Goal: Information Seeking & Learning: Learn about a topic

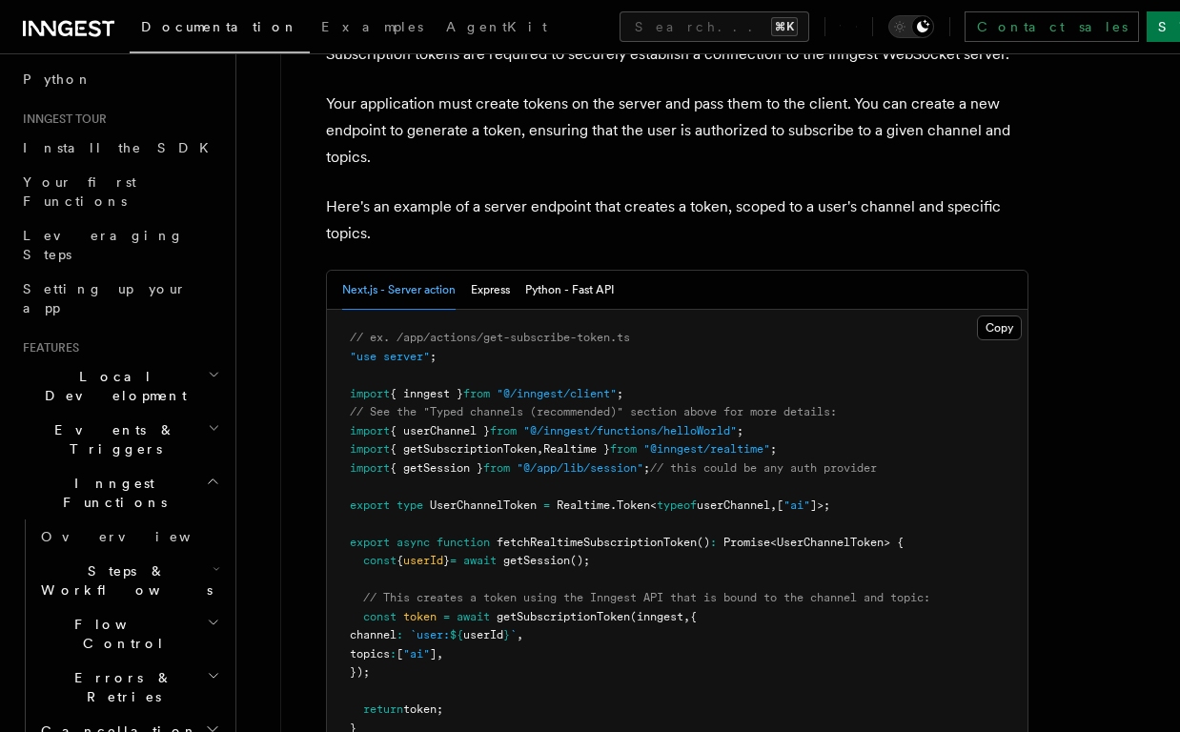
scroll to position [2558, 0]
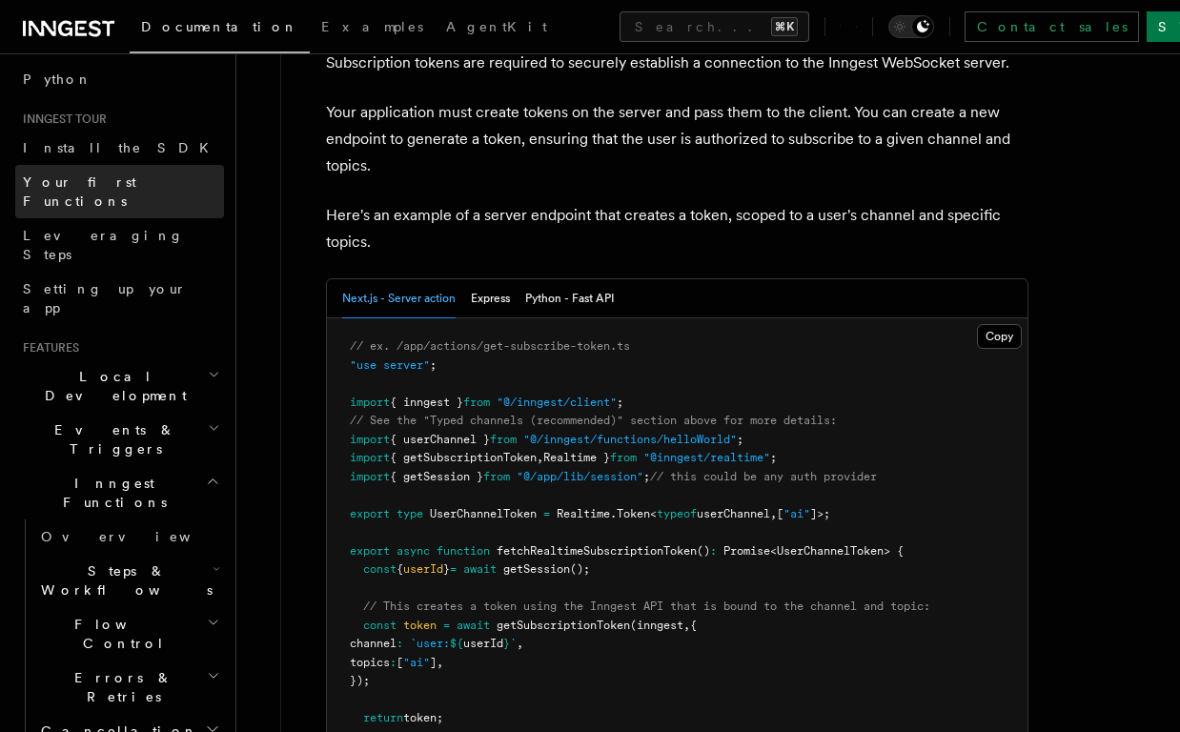
click at [108, 185] on span "Your first Functions" at bounding box center [79, 191] width 113 height 34
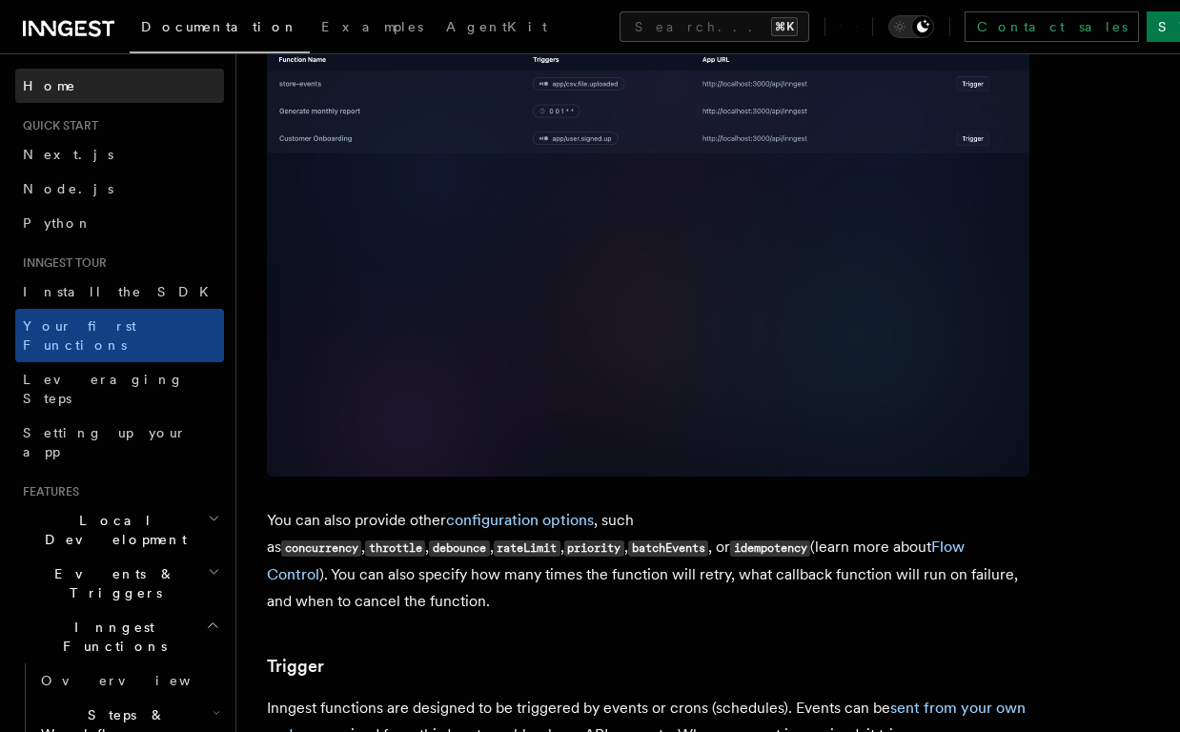
click at [66, 71] on link "Home" at bounding box center [119, 86] width 209 height 34
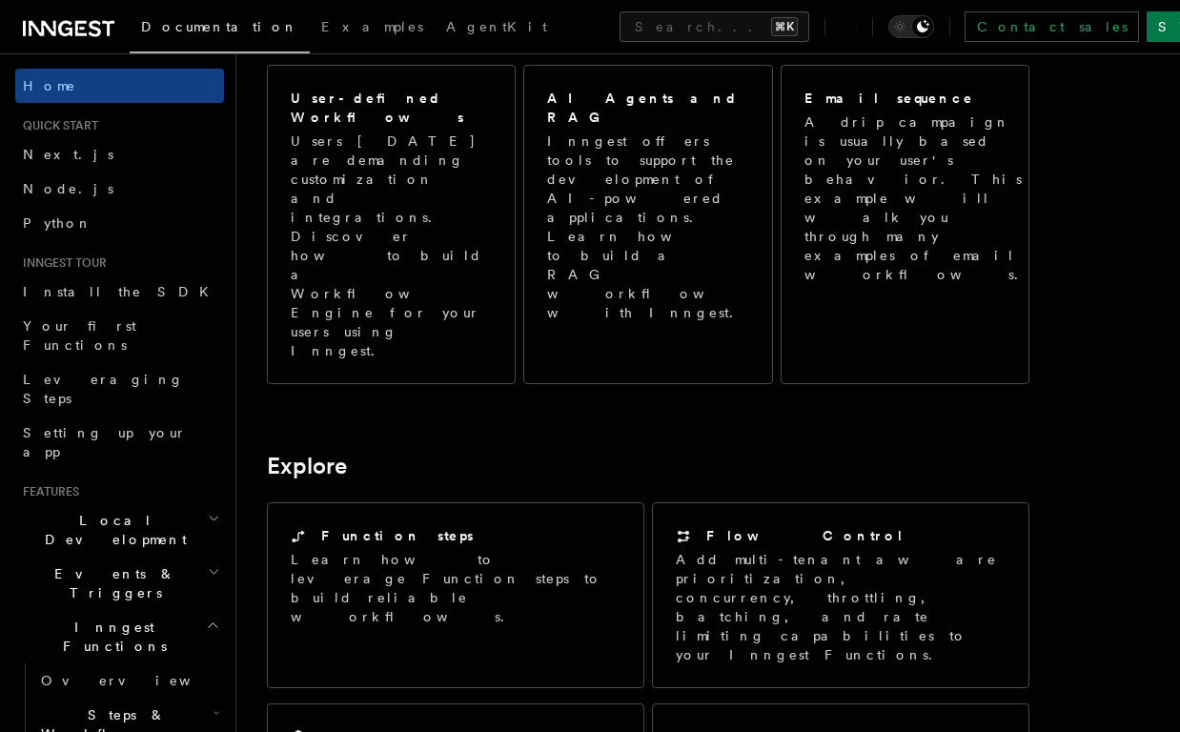
scroll to position [1154, 0]
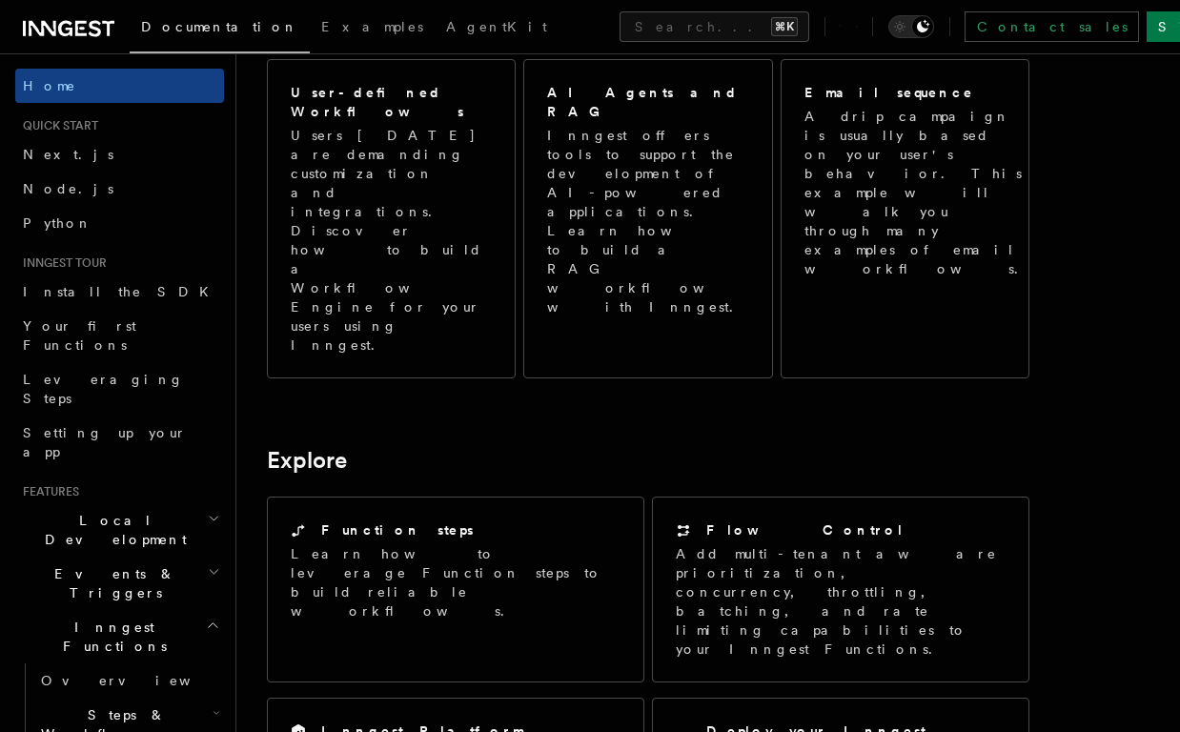
drag, startPoint x: 599, startPoint y: 441, endPoint x: 608, endPoint y: 591, distance: 149.9
click at [608, 591] on article "Inngest Documentation Inngest is an event-driven durable execution platform tha…" at bounding box center [708, 352] width 883 height 2844
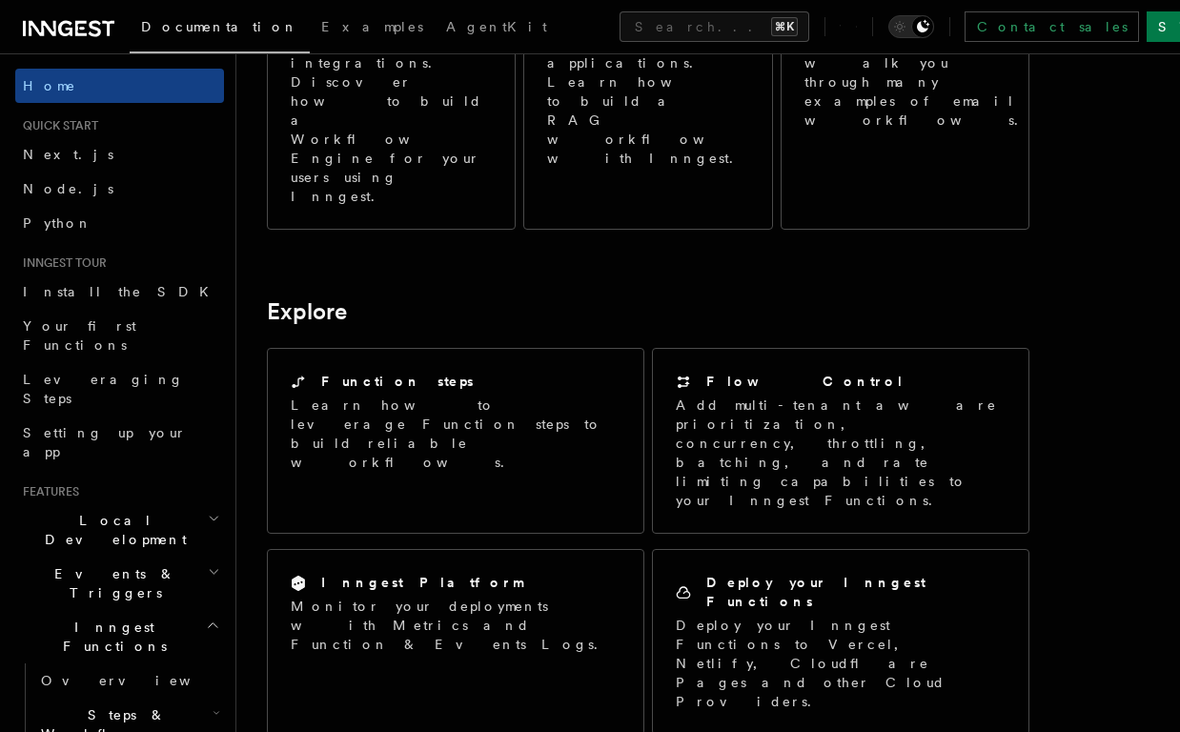
scroll to position [1370, 0]
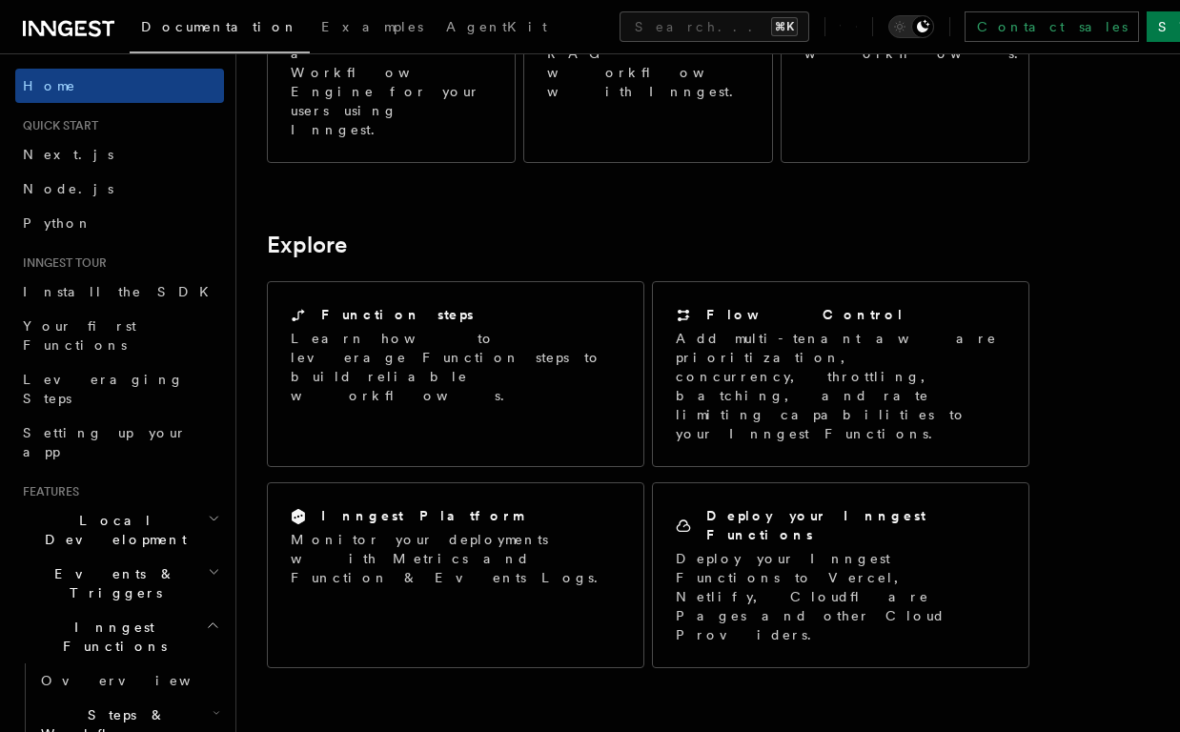
click at [862, 346] on article "Inngest Documentation Inngest is an event-driven durable execution platform tha…" at bounding box center [708, 136] width 883 height 2844
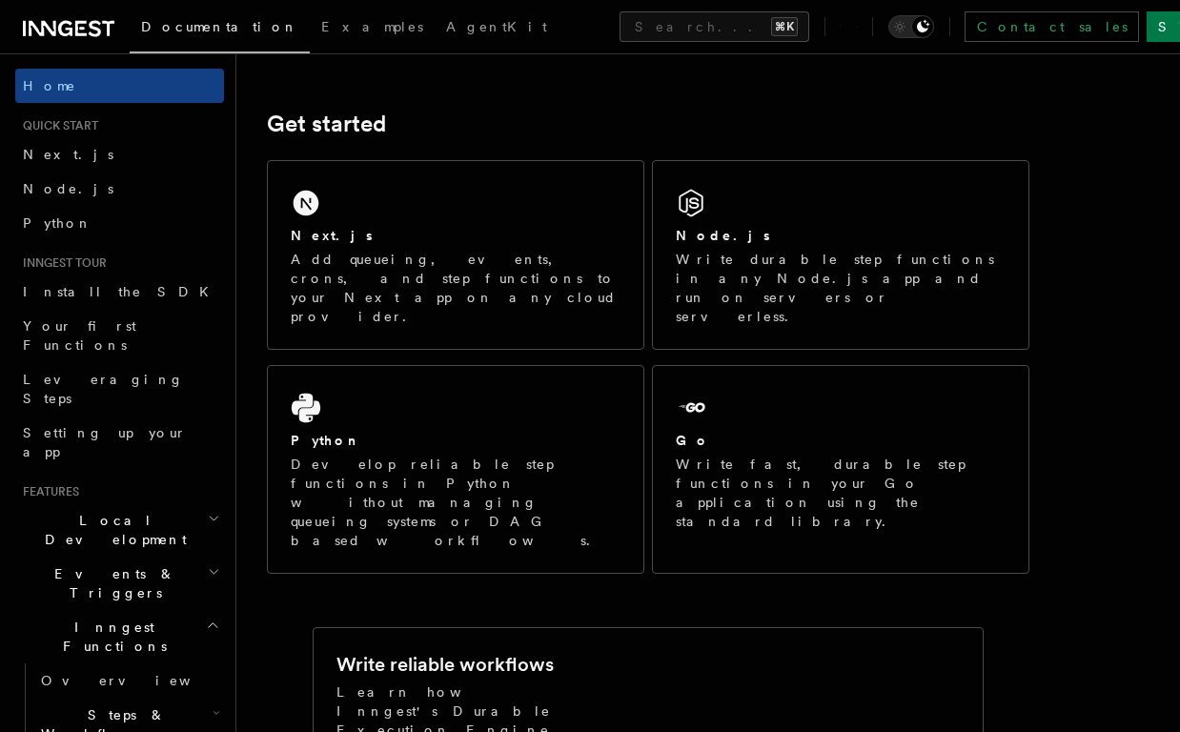
scroll to position [0, 0]
